Goal: Information Seeking & Learning: Find specific fact

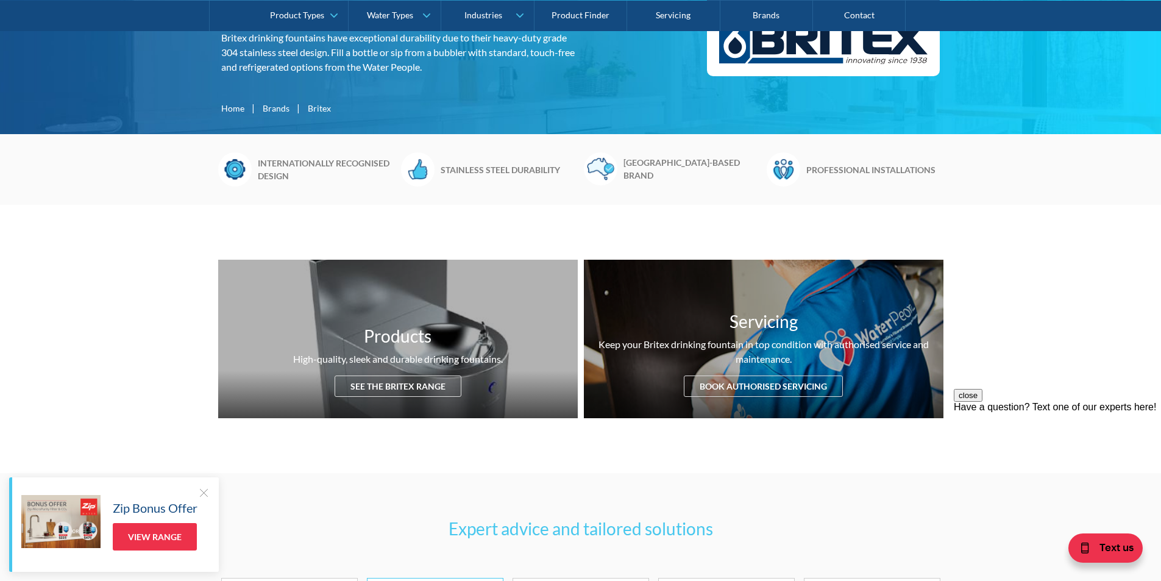
scroll to position [305, 0]
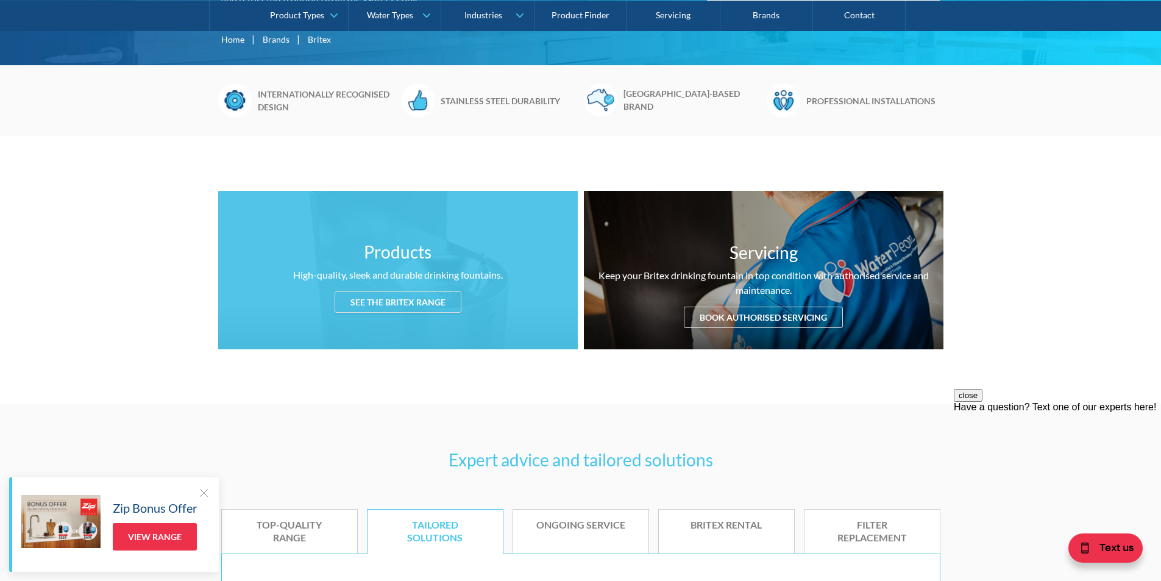
click at [398, 266] on div "Products High-quality, sleek and durable drinking fountains. See the Britex ran…" at bounding box center [397, 270] width 359 height 158
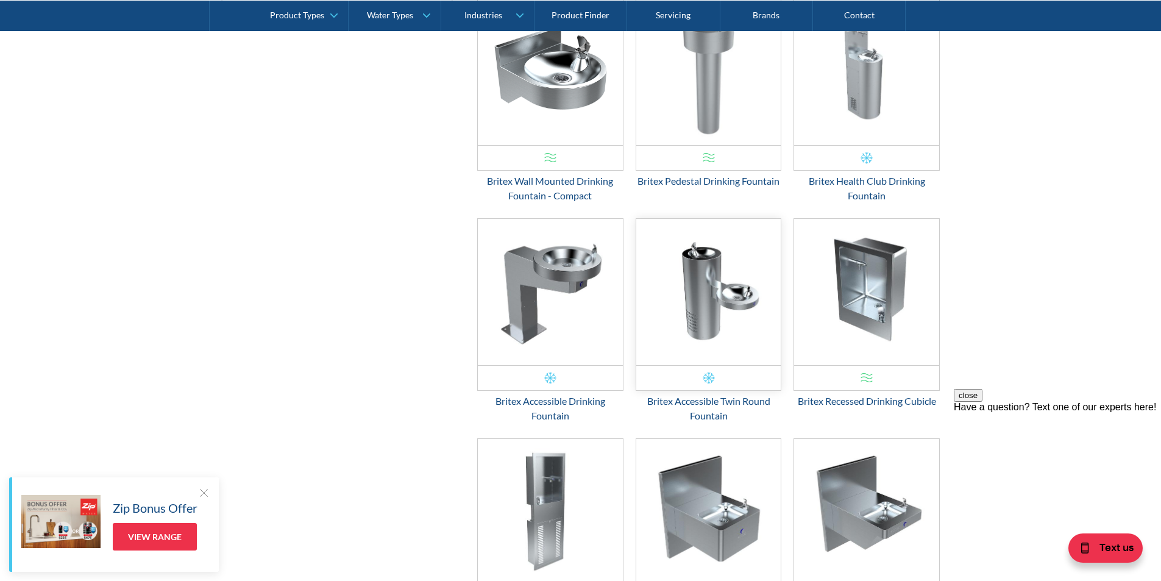
scroll to position [1803, 0]
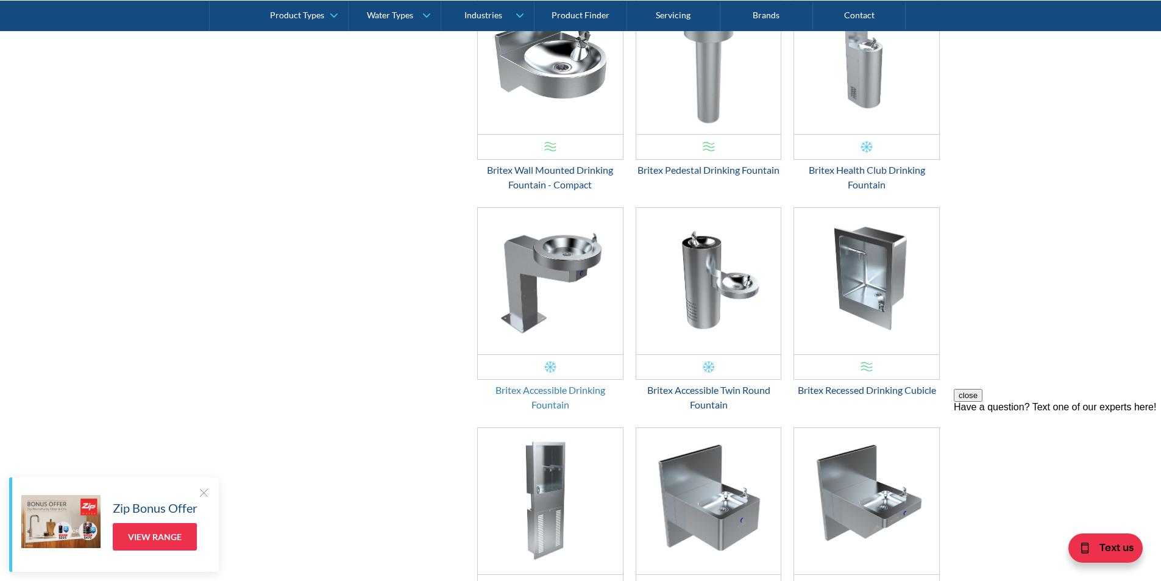
click at [529, 392] on div "Britex Accessible Drinking Fountain" at bounding box center [550, 397] width 146 height 29
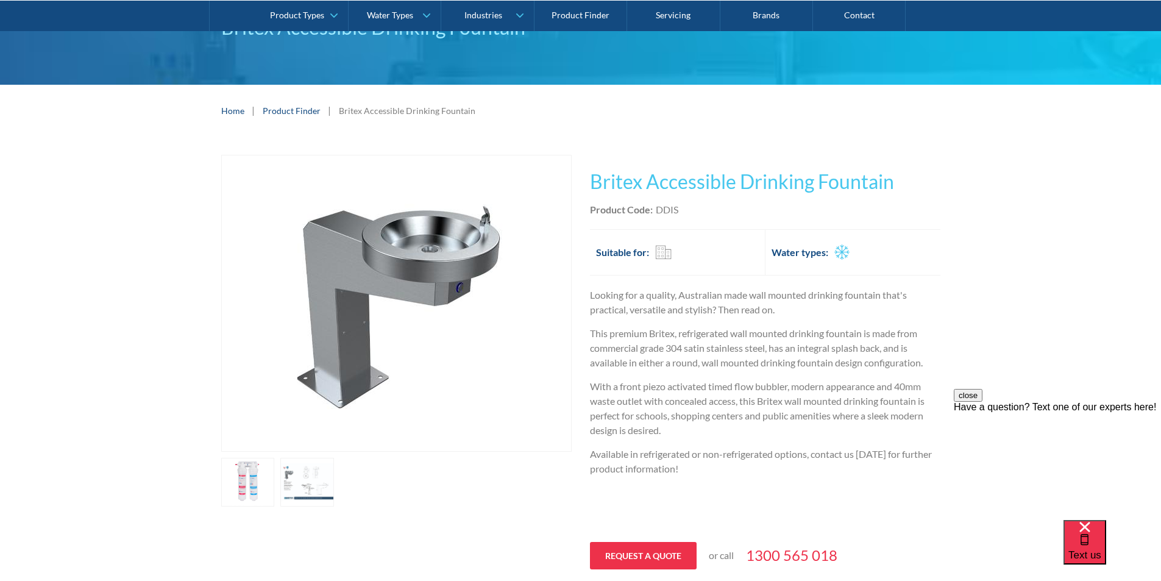
click at [317, 475] on link "open lightbox" at bounding box center [307, 482] width 54 height 49
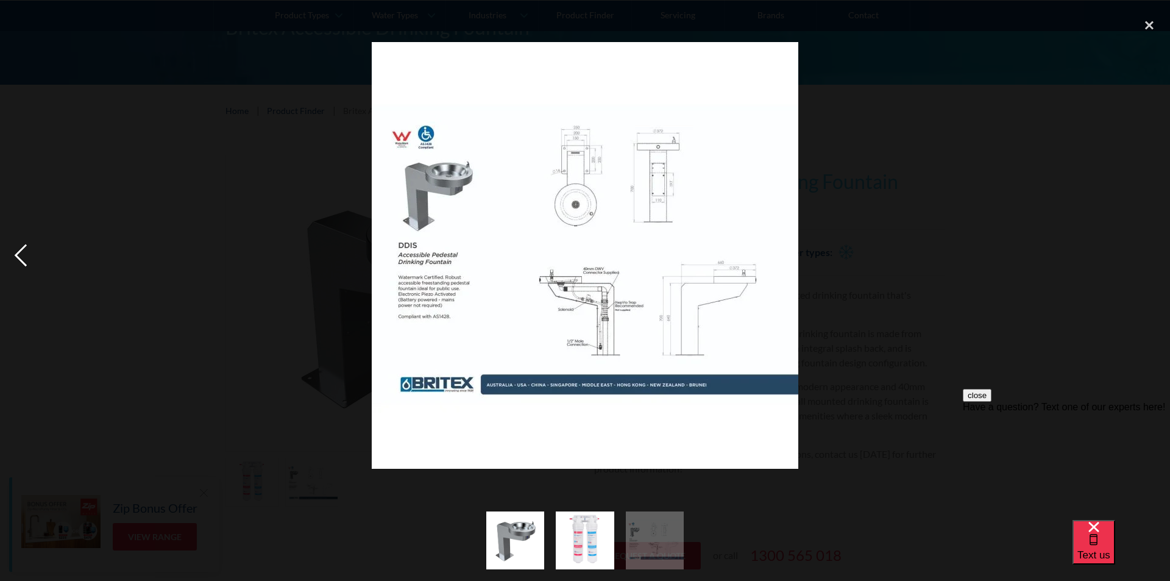
click at [21, 253] on div "previous image" at bounding box center [20, 256] width 41 height 488
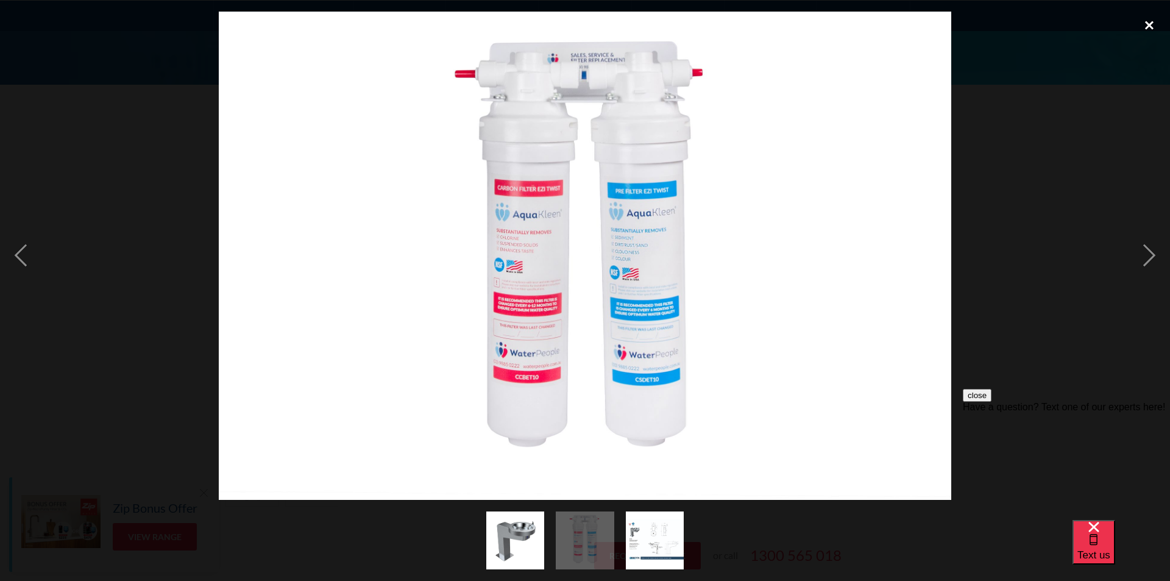
click at [1147, 24] on div "close lightbox" at bounding box center [1148, 25] width 41 height 27
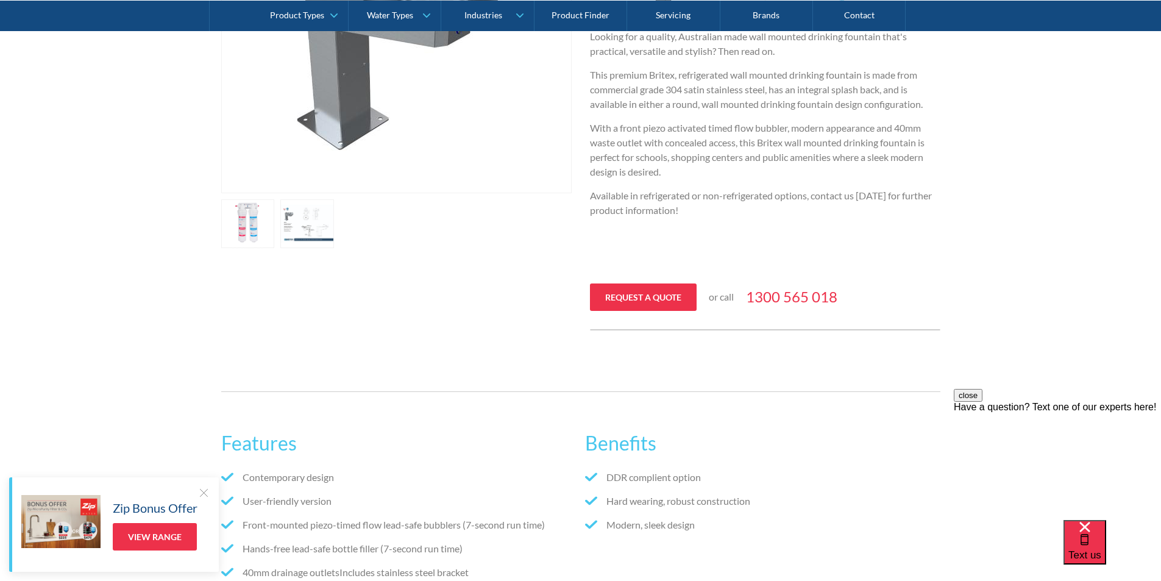
scroll to position [305, 0]
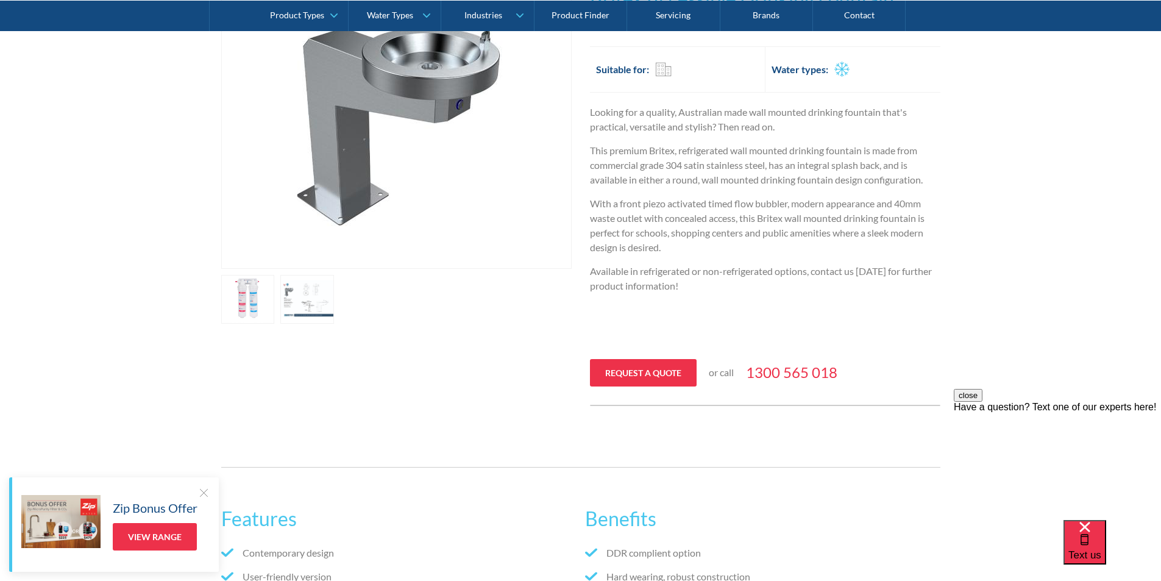
click at [303, 309] on link "open lightbox" at bounding box center [307, 299] width 54 height 49
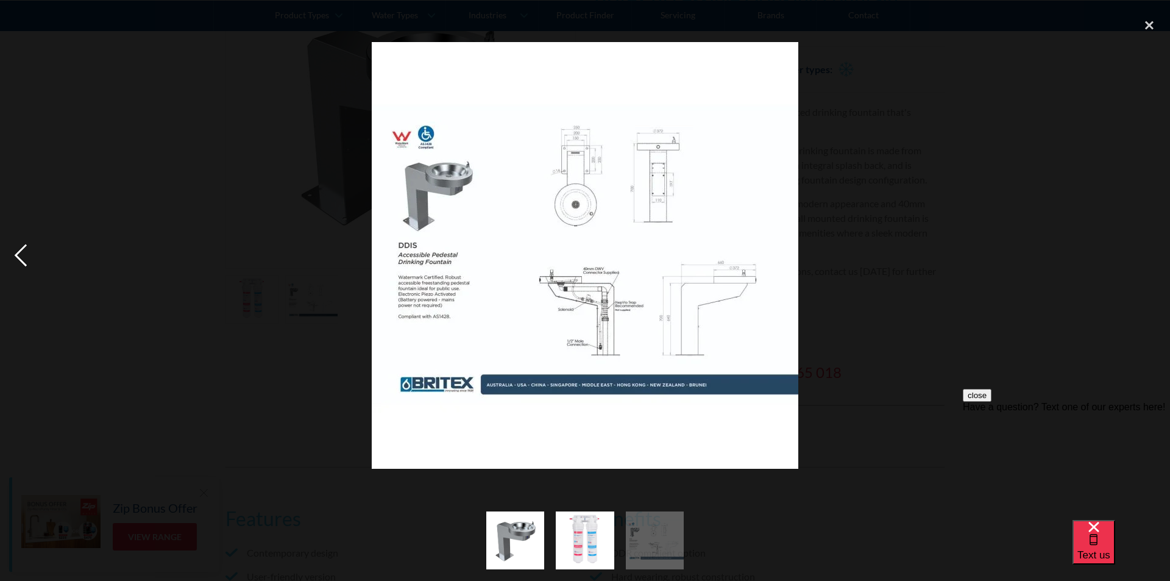
click at [18, 251] on div "previous image" at bounding box center [20, 256] width 41 height 488
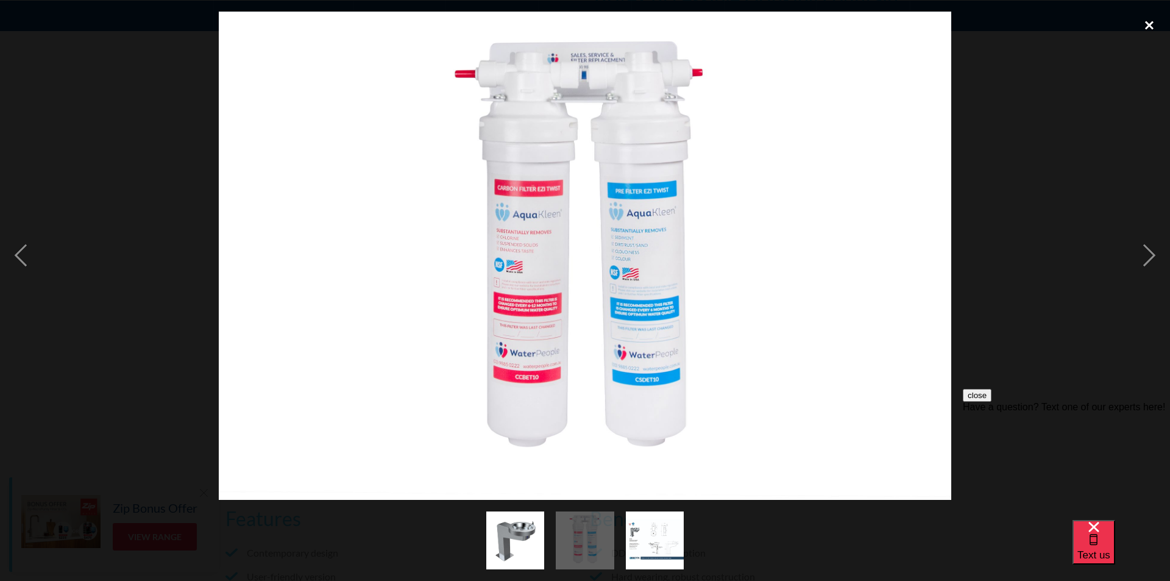
click at [1149, 28] on div "close lightbox" at bounding box center [1148, 25] width 41 height 27
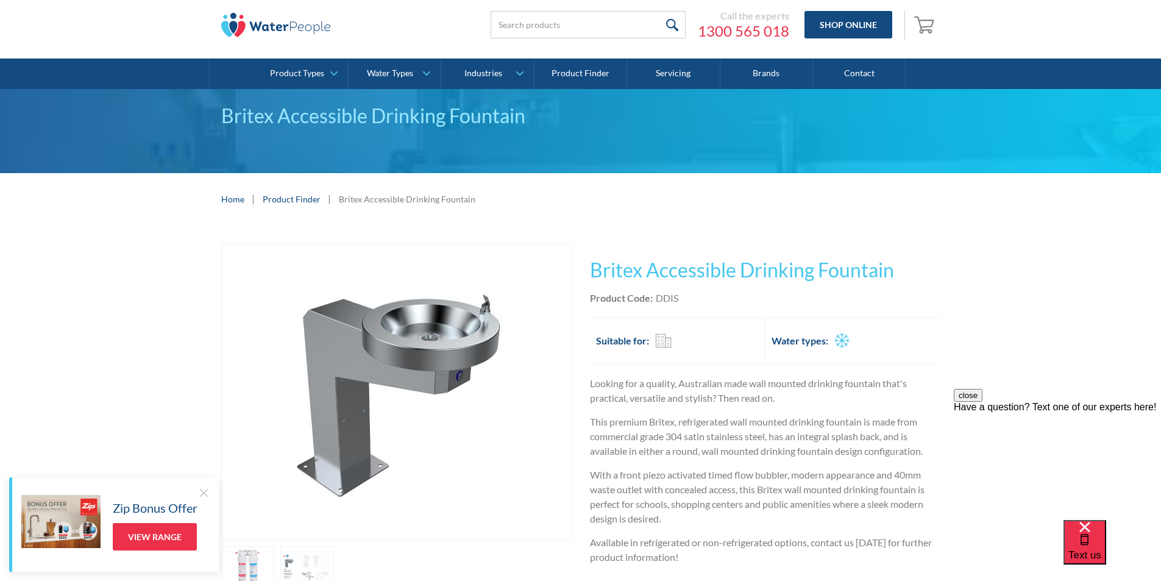
scroll to position [0, 0]
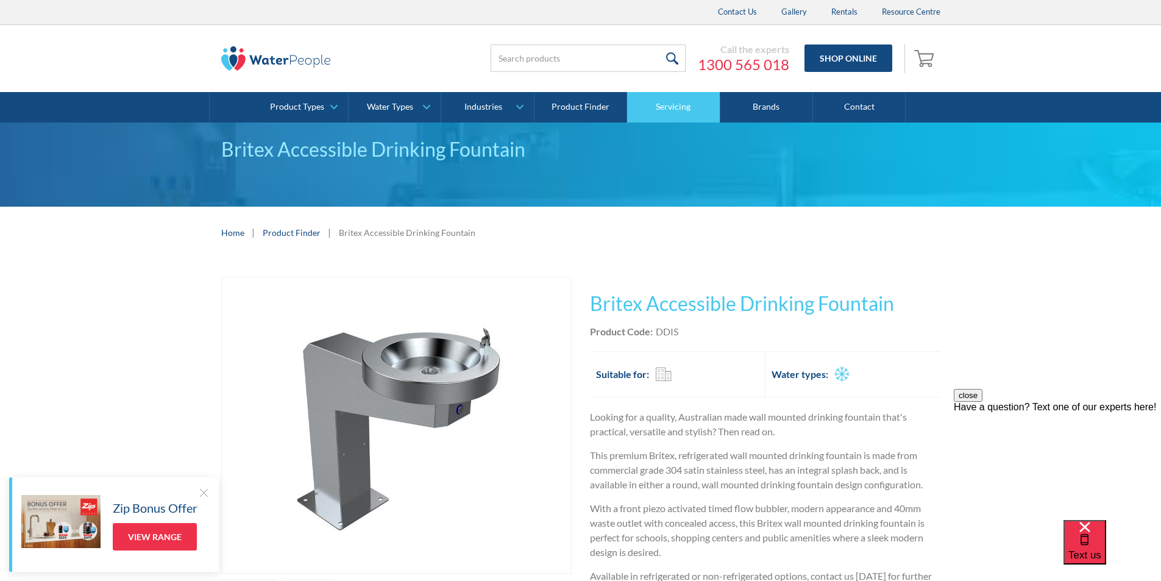
click at [674, 110] on link "Servicing" at bounding box center [673, 107] width 93 height 30
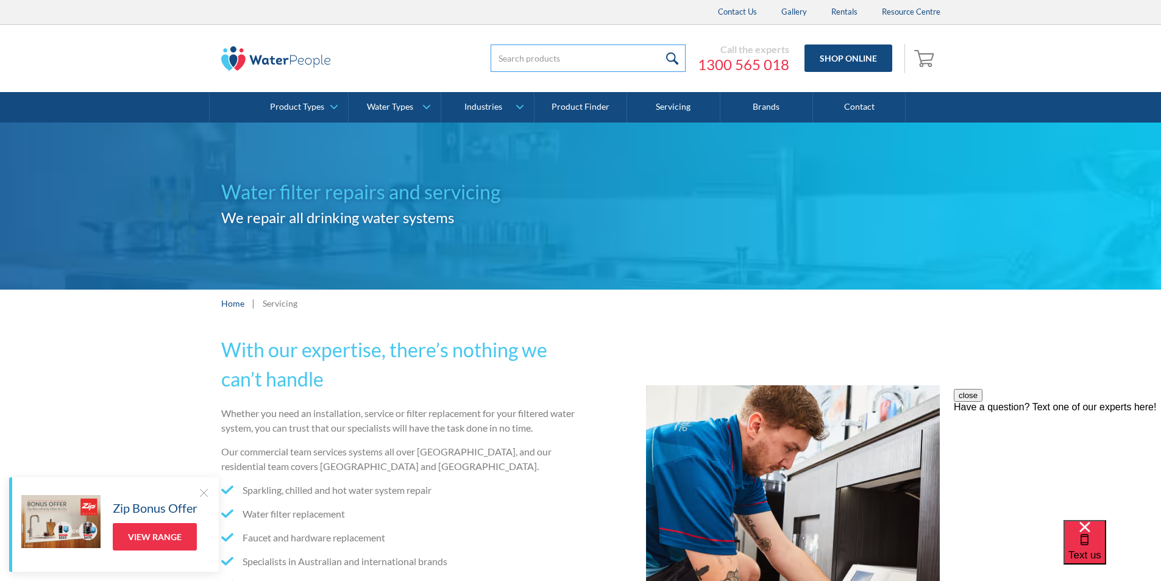
click at [520, 58] on input "search" at bounding box center [587, 57] width 195 height 27
type input "solenoid"
click at [659, 44] on input "submit" at bounding box center [672, 57] width 26 height 27
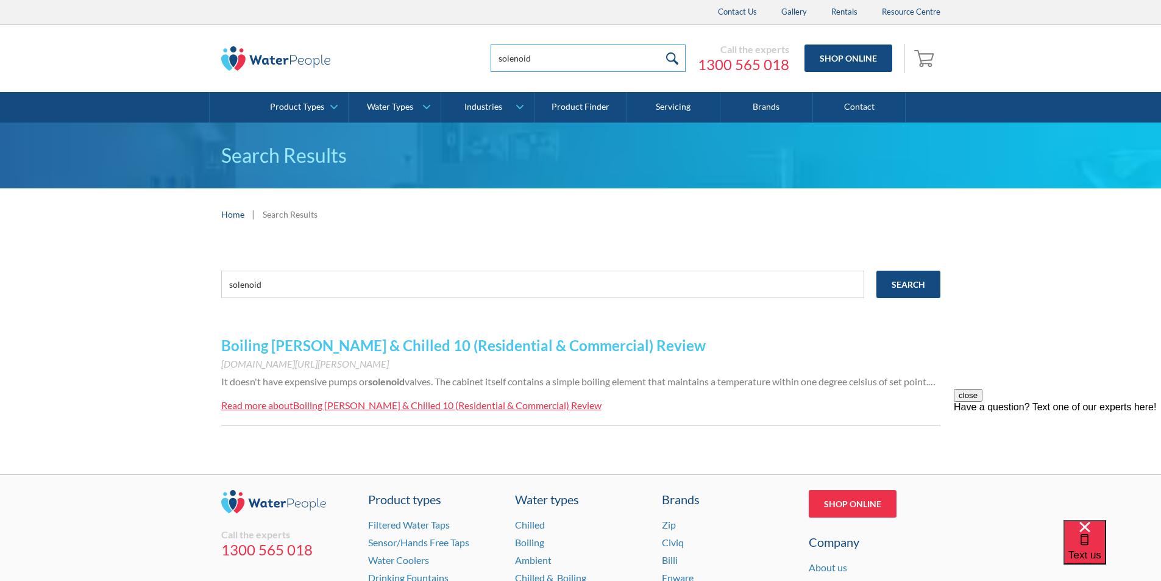
click at [535, 63] on input "solenoid" at bounding box center [587, 57] width 195 height 27
type input "solenoid britex DD"
click at [285, 282] on input "solenoid" at bounding box center [542, 283] width 643 height 27
type input "s"
type input "DDIS Solenoid"
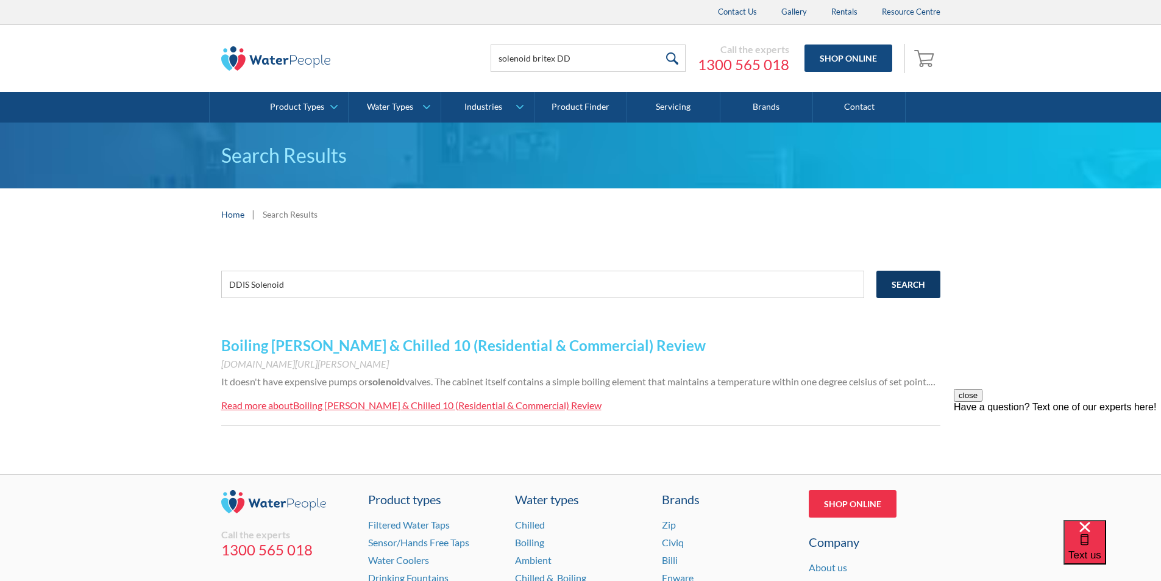
click at [905, 285] on input "Search" at bounding box center [908, 283] width 64 height 27
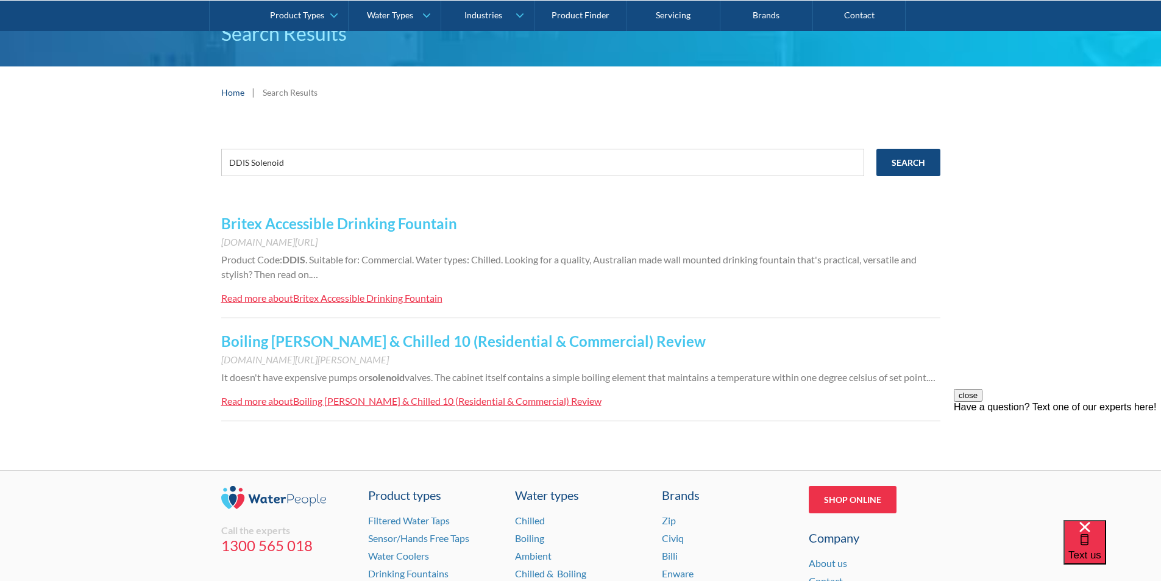
click at [326, 297] on div "Britex Accessible Drinking Fountain" at bounding box center [367, 298] width 149 height 12
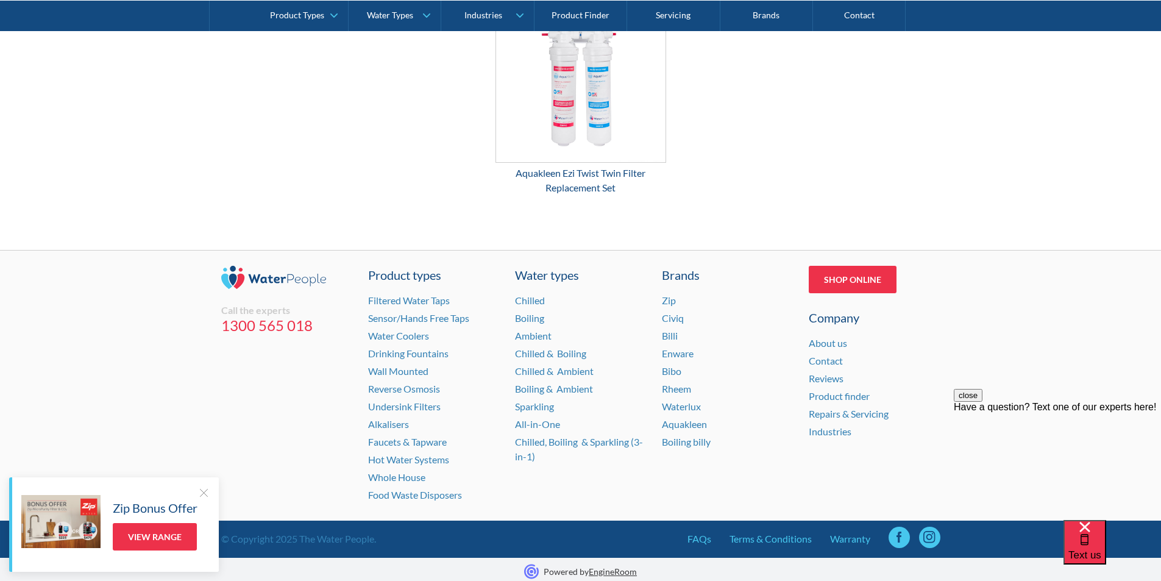
scroll to position [1910, 0]
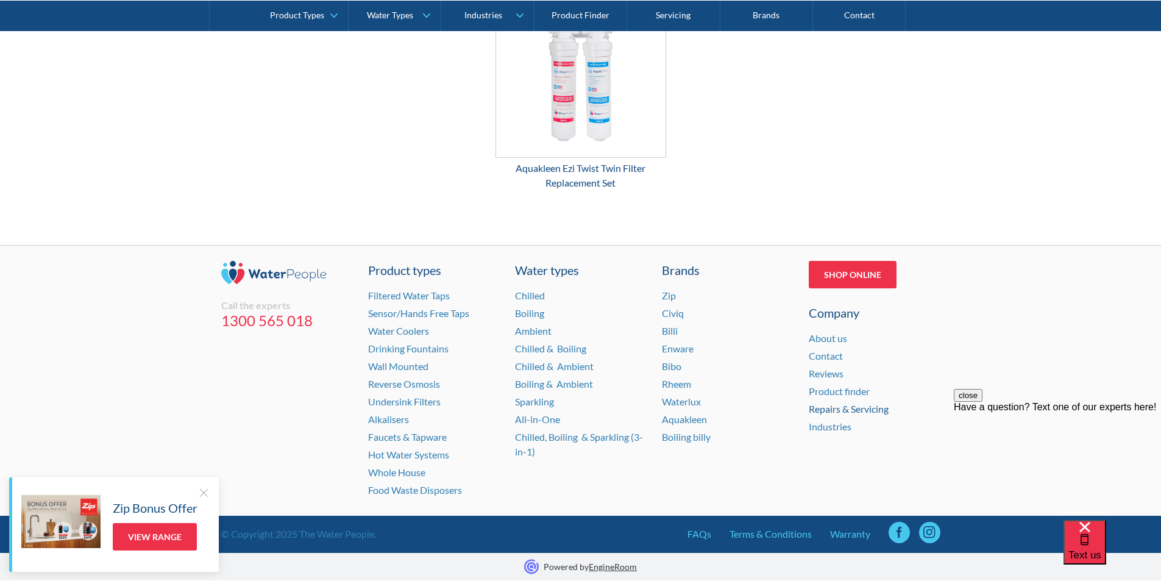
click at [838, 410] on link "Repairs & Servicing" at bounding box center [848, 409] width 80 height 12
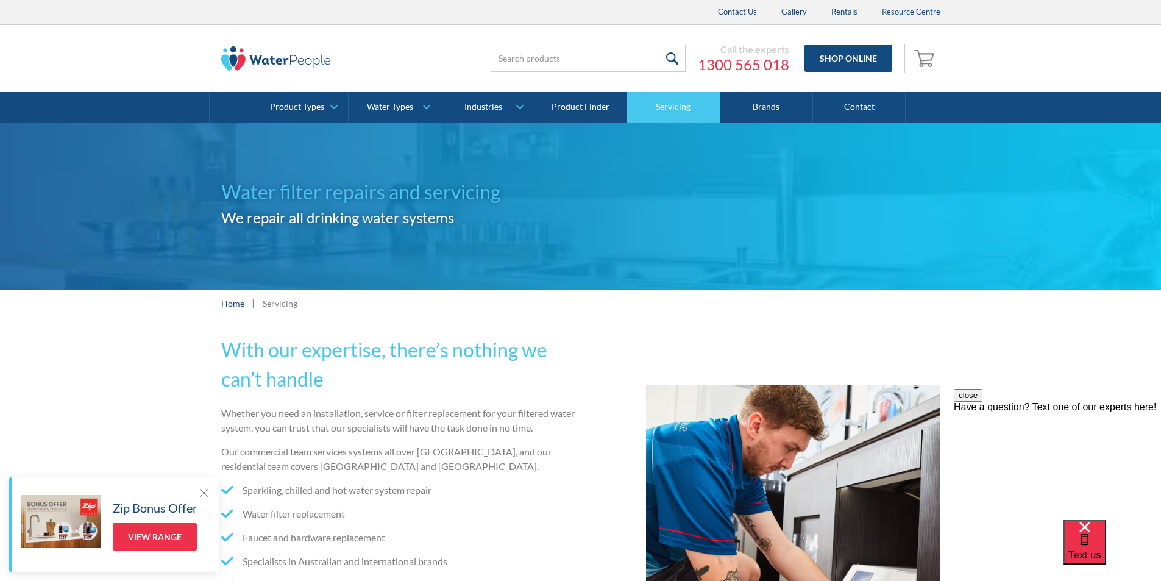
click at [652, 110] on link "Servicing" at bounding box center [673, 107] width 93 height 30
